Goal: Check status

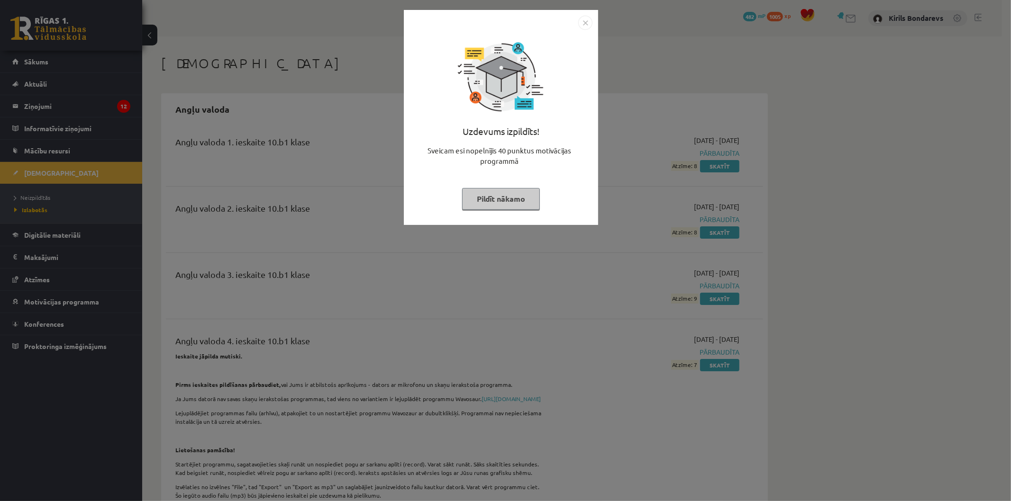
click at [491, 197] on button "Pildīt nākamo" at bounding box center [501, 199] width 78 height 22
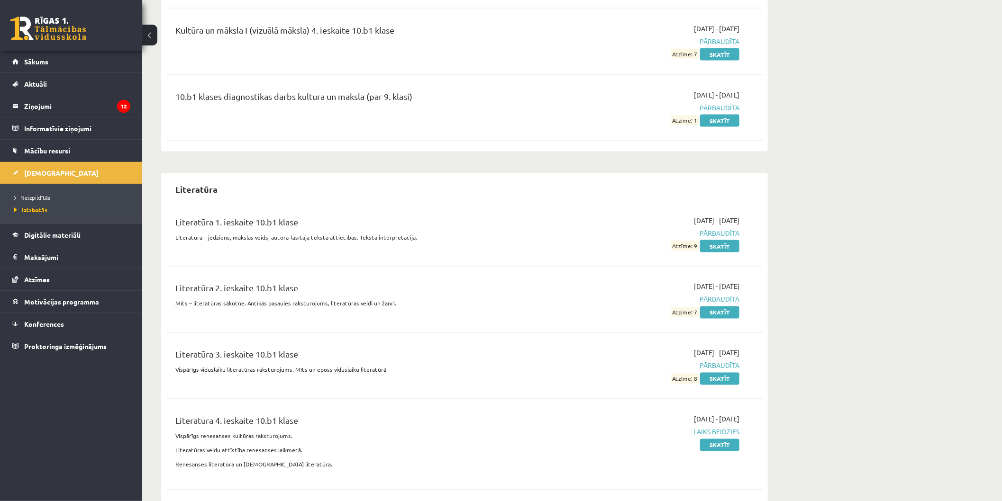
scroll to position [935, 0]
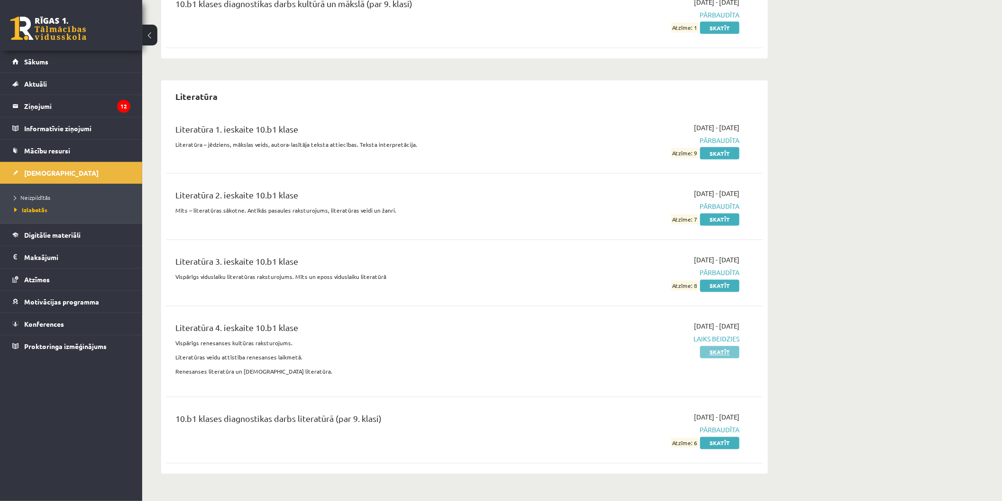
click at [713, 359] on link "Skatīt" at bounding box center [719, 352] width 39 height 12
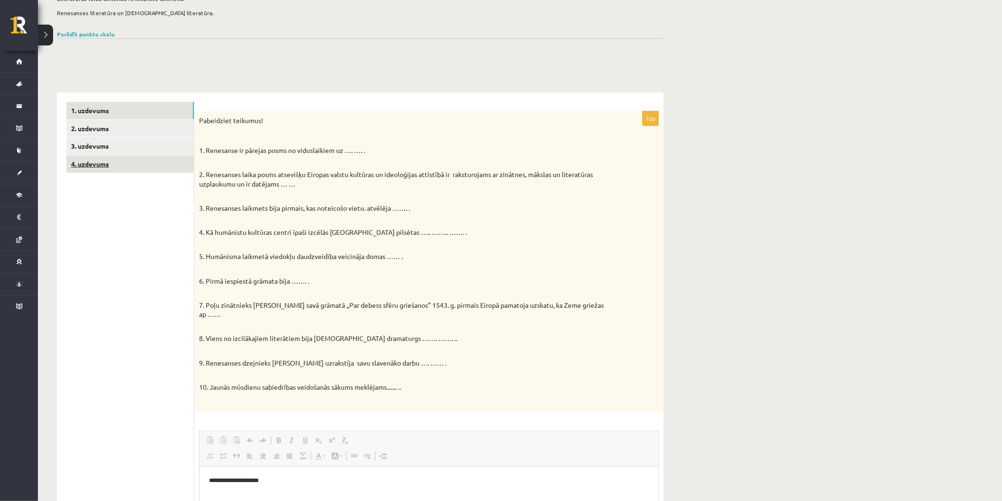
click at [117, 164] on link "4. uzdevums" at bounding box center [129, 164] width 127 height 18
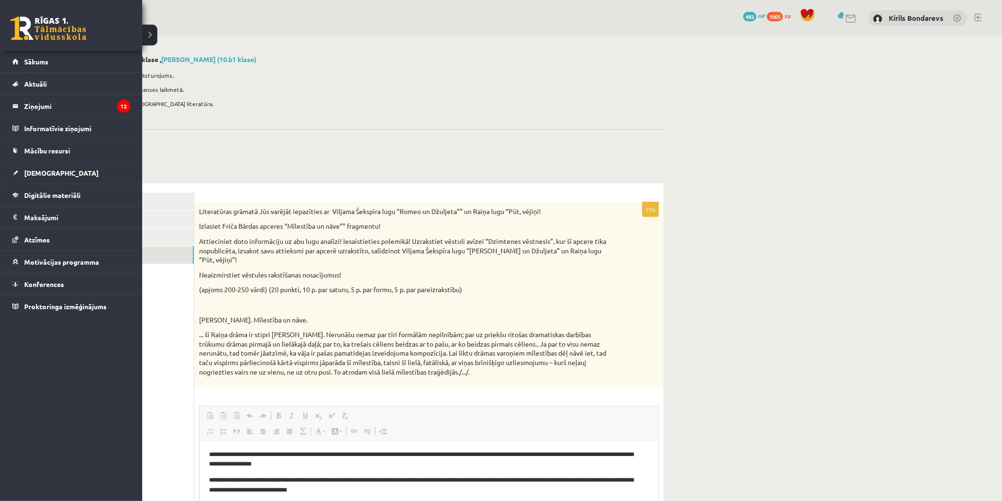
click at [20, 40] on link at bounding box center [48, 29] width 76 height 24
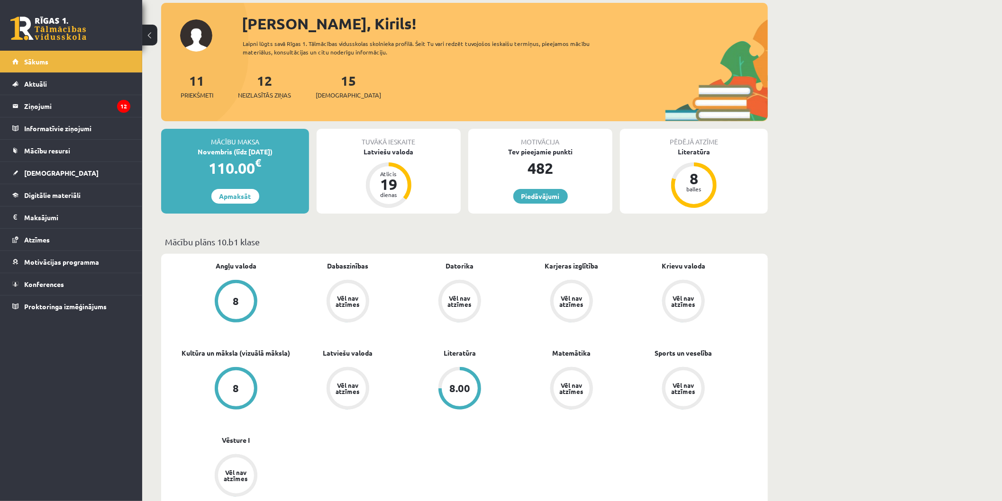
scroll to position [105, 0]
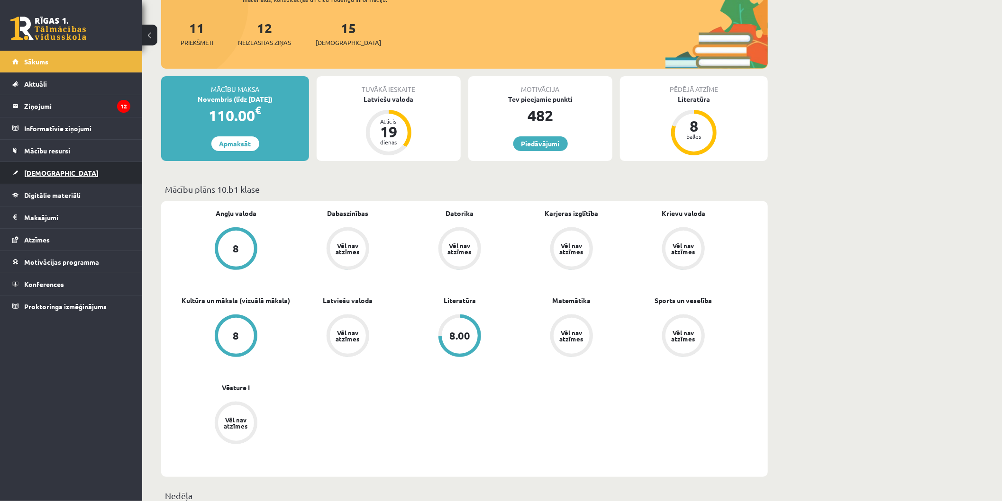
click at [70, 168] on link "[DEMOGRAPHIC_DATA]" at bounding box center [71, 173] width 118 height 22
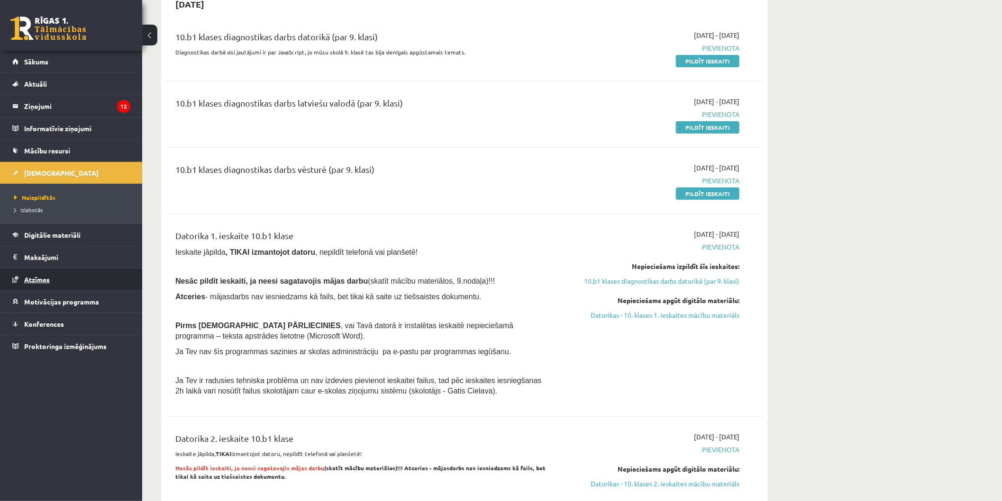
click at [52, 276] on link "Atzīmes" at bounding box center [71, 280] width 118 height 22
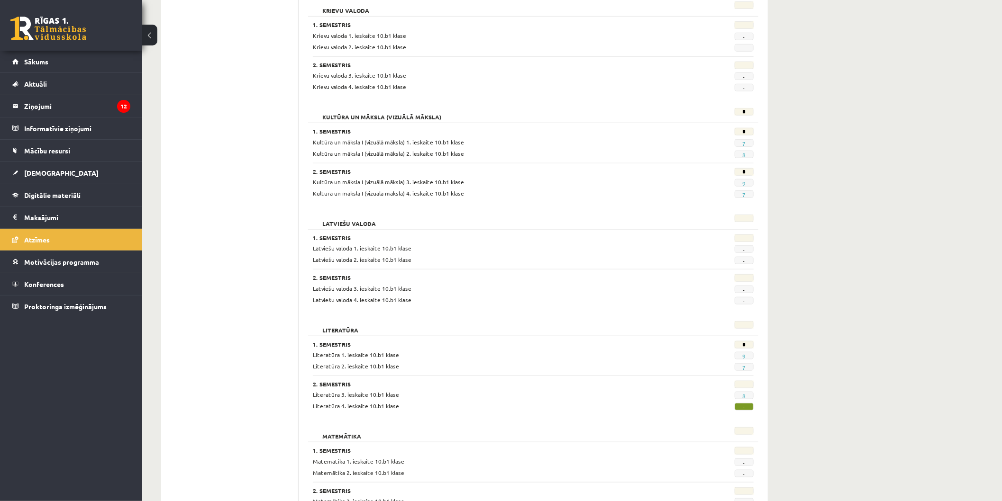
scroll to position [526, 0]
